Goal: Communication & Community: Answer question/provide support

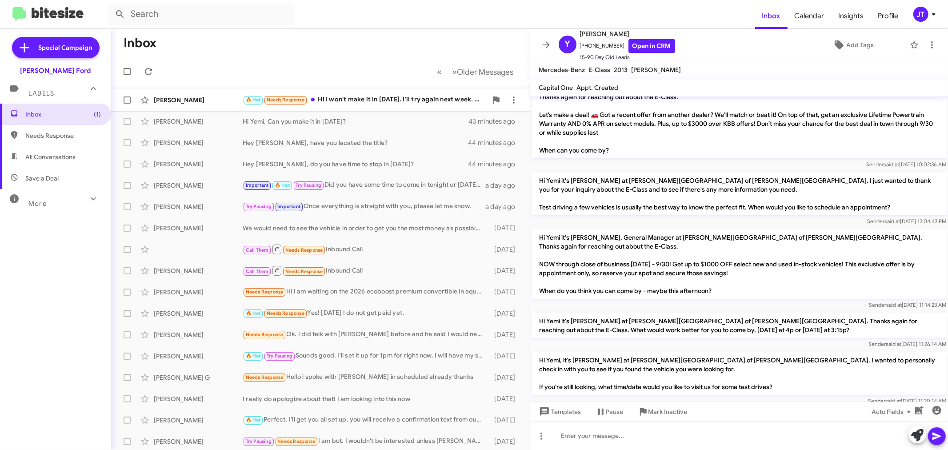
scroll to position [197, 0]
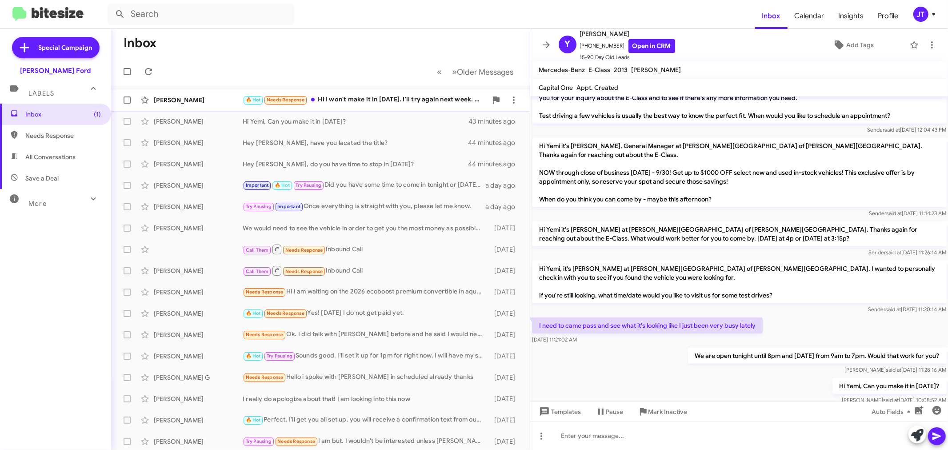
click at [384, 99] on div "🔥 Hot Needs Response Hi I won't make it in [DATE]. I'll try again next week. Ar…" at bounding box center [365, 100] width 244 height 10
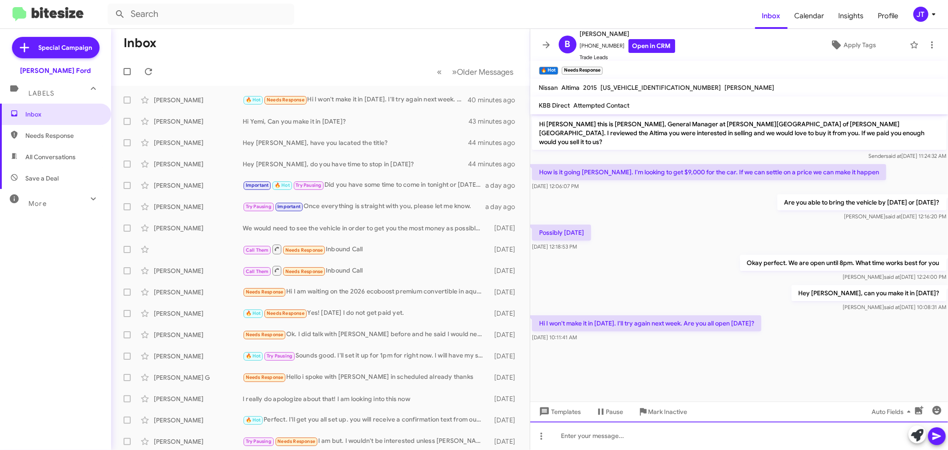
click at [645, 431] on div at bounding box center [739, 435] width 418 height 28
click at [562, 436] on div "We are not open on Sundays" at bounding box center [739, 435] width 418 height 28
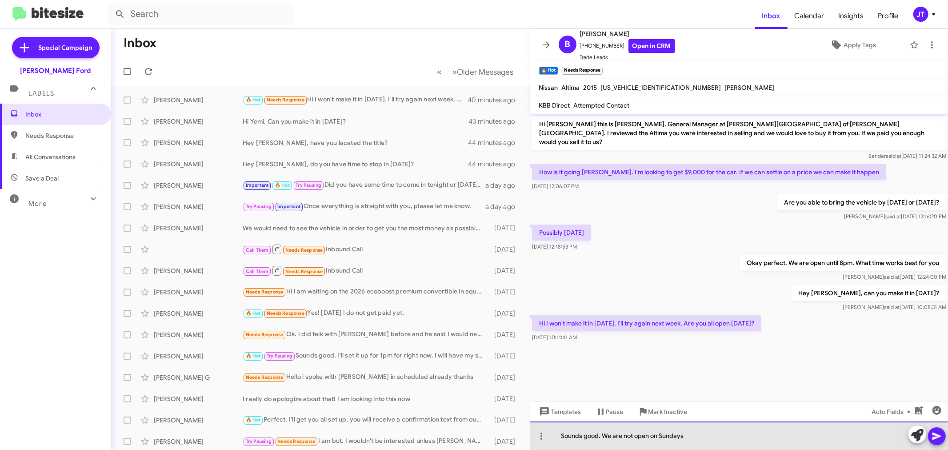
click at [749, 431] on div "Sounds good. We are not open on Sundays" at bounding box center [739, 435] width 418 height 28
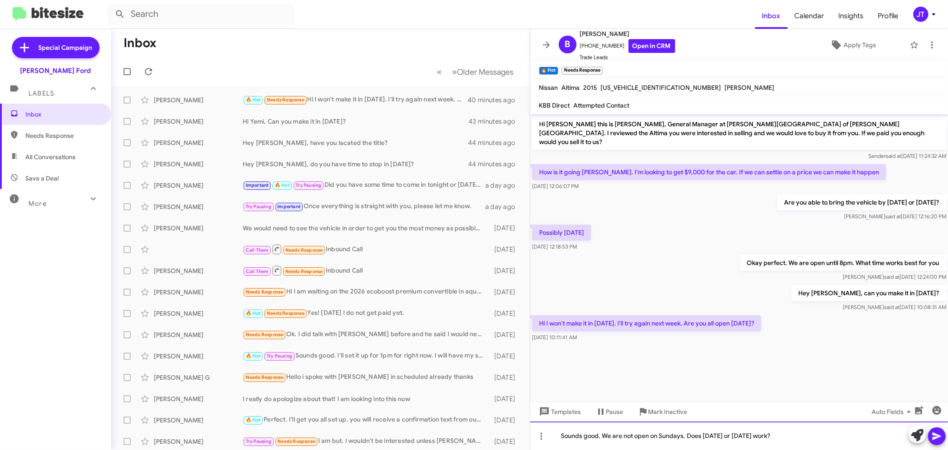
click at [739, 435] on div "Sounds good. We are not open on Sundays. Does [DATE] or [DATE] work?" at bounding box center [739, 435] width 418 height 28
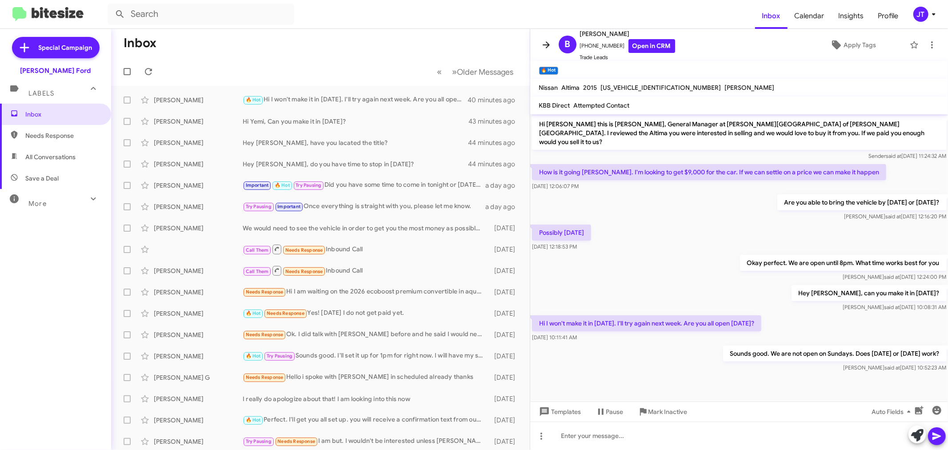
click at [543, 44] on icon at bounding box center [546, 45] width 11 height 11
